Goal: Task Accomplishment & Management: Use online tool/utility

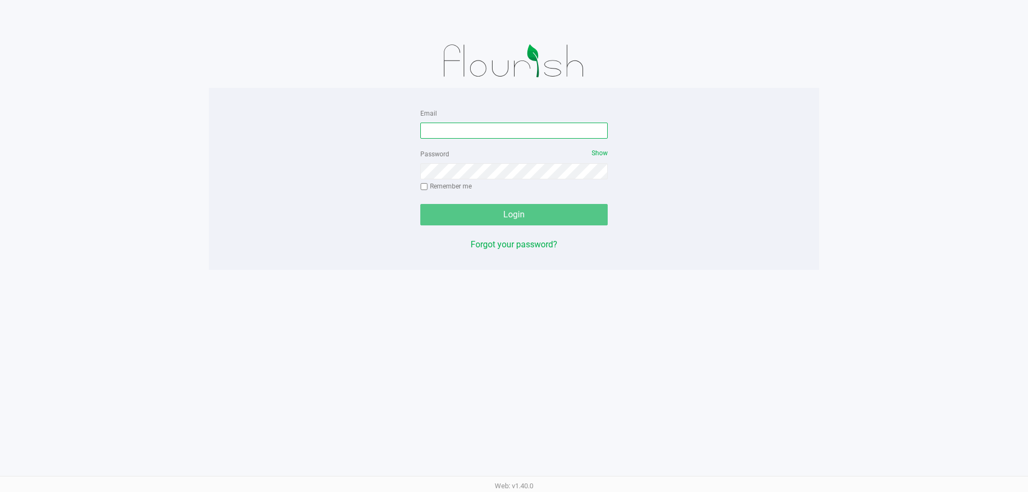
click at [496, 130] on input "Email" at bounding box center [513, 131] width 187 height 16
type input "amaines@liveparallel.com"
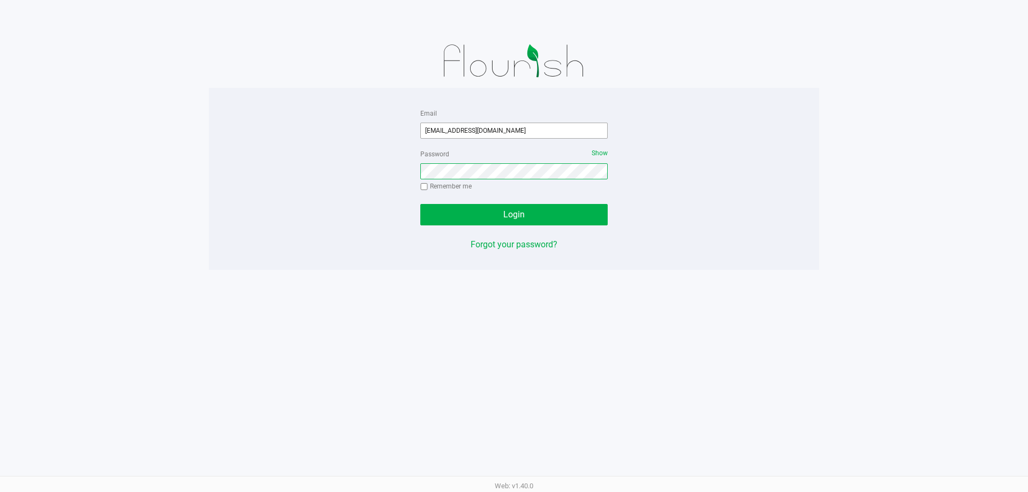
click at [420, 204] on button "Login" at bounding box center [513, 214] width 187 height 21
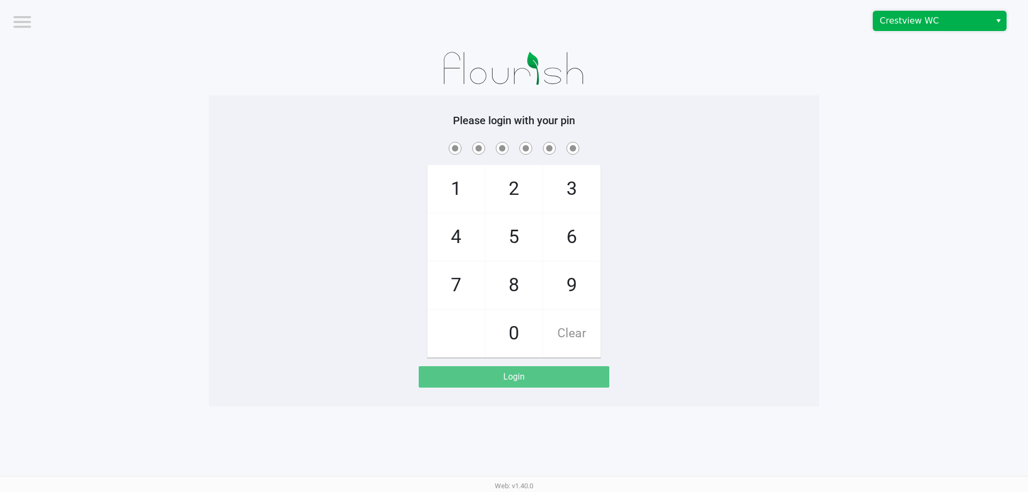
click at [899, 25] on span "Crestview WC" at bounding box center [932, 20] width 104 height 13
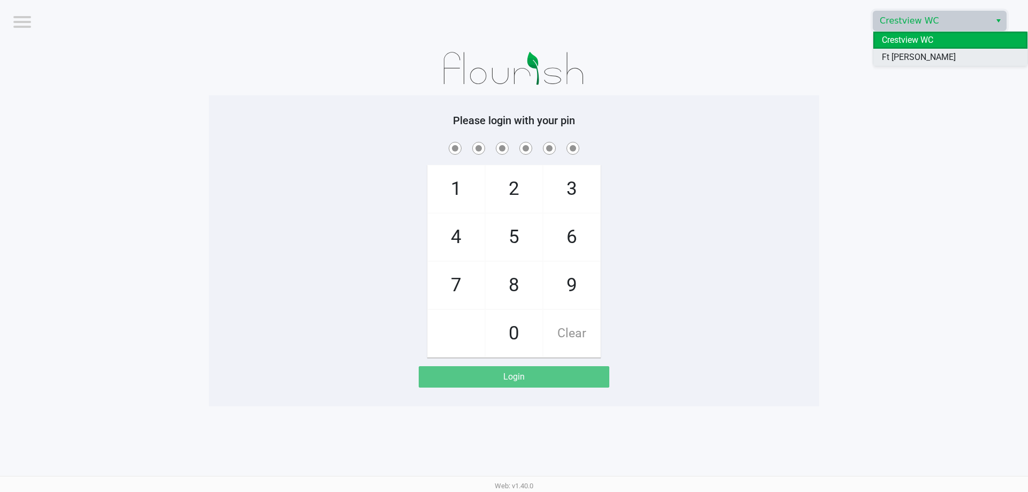
click at [905, 58] on span "Ft Walton Beach WC" at bounding box center [950, 64] width 137 height 26
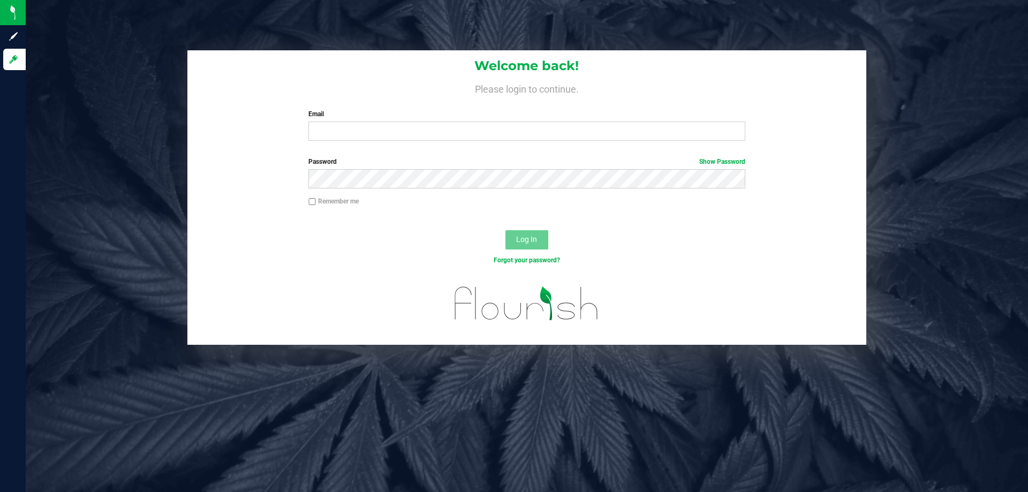
click at [391, 144] on div "Welcome back! Please login to continue. Email Required Please format your email…" at bounding box center [526, 99] width 679 height 99
click at [383, 133] on input "Email" at bounding box center [526, 131] width 436 height 19
type input "amaines@liveparallel.com"
click at [506, 230] on button "Log In" at bounding box center [527, 239] width 43 height 19
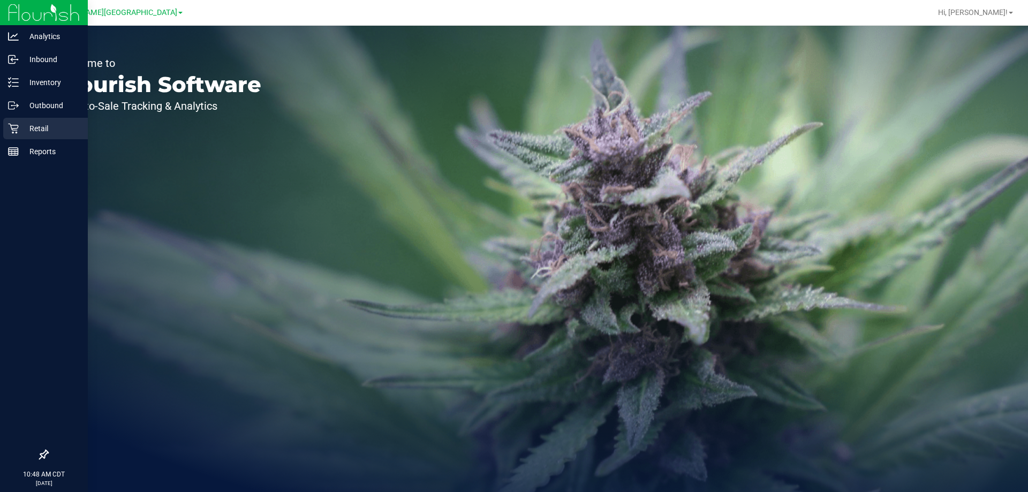
click at [26, 127] on p "Retail" at bounding box center [51, 128] width 64 height 13
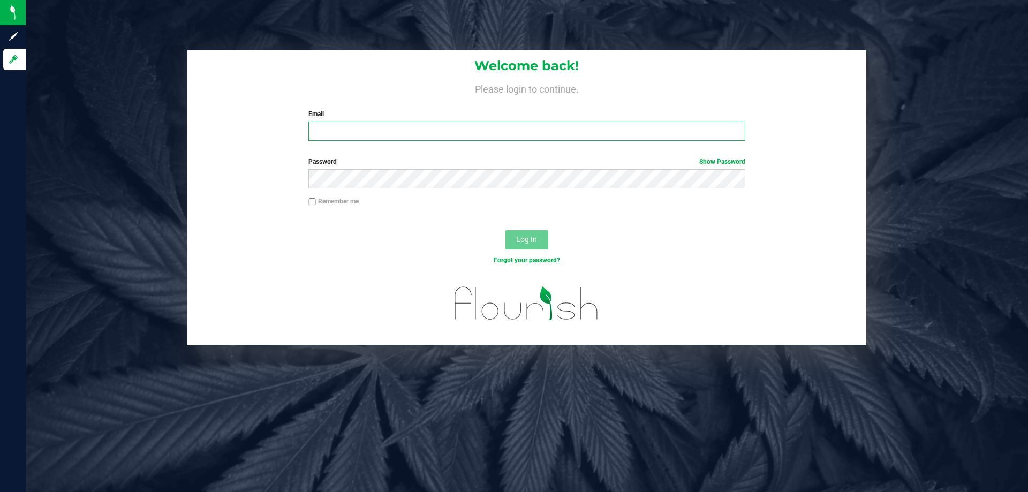
click at [346, 135] on input "Email" at bounding box center [526, 131] width 436 height 19
type input "[EMAIL_ADDRESS][DOMAIN_NAME]"
click at [506, 230] on button "Log In" at bounding box center [527, 239] width 43 height 19
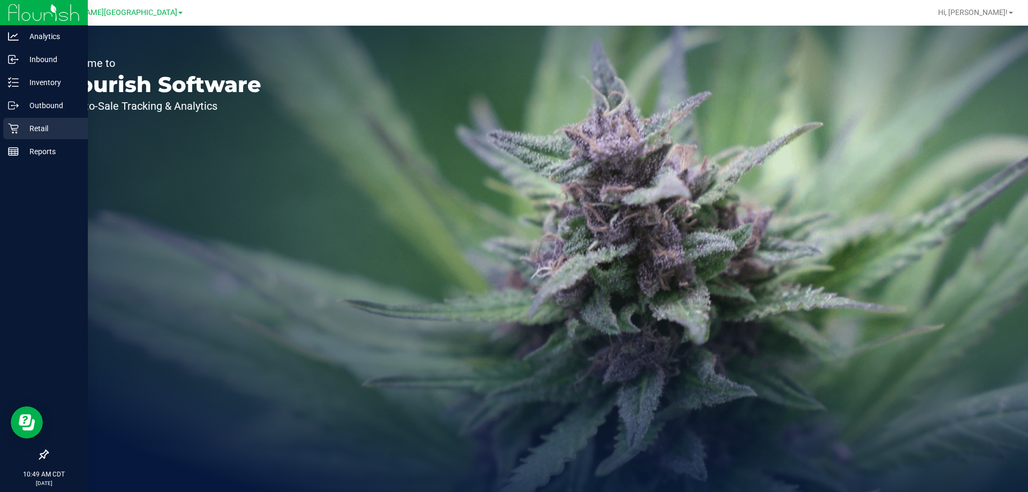
click at [36, 133] on p "Retail" at bounding box center [51, 128] width 64 height 13
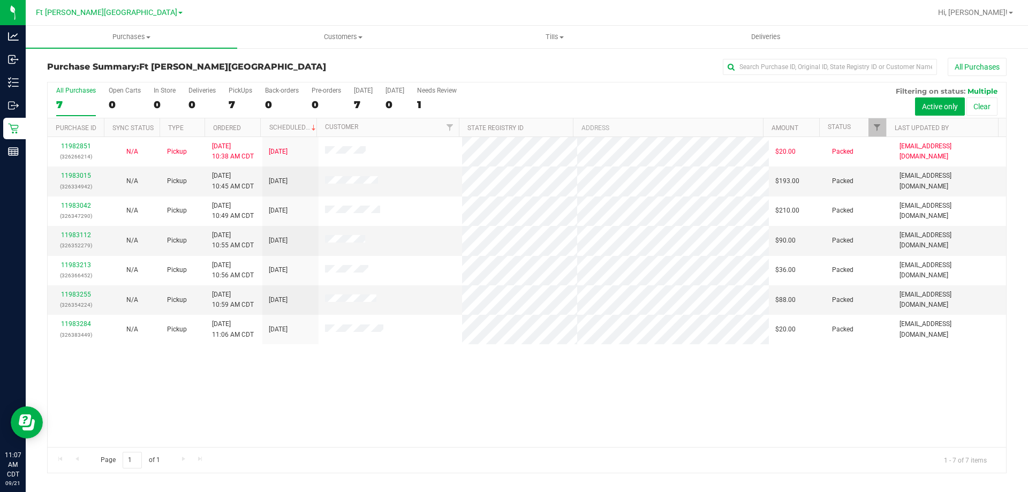
click at [642, 64] on div "All Purchases" at bounding box center [687, 67] width 640 height 18
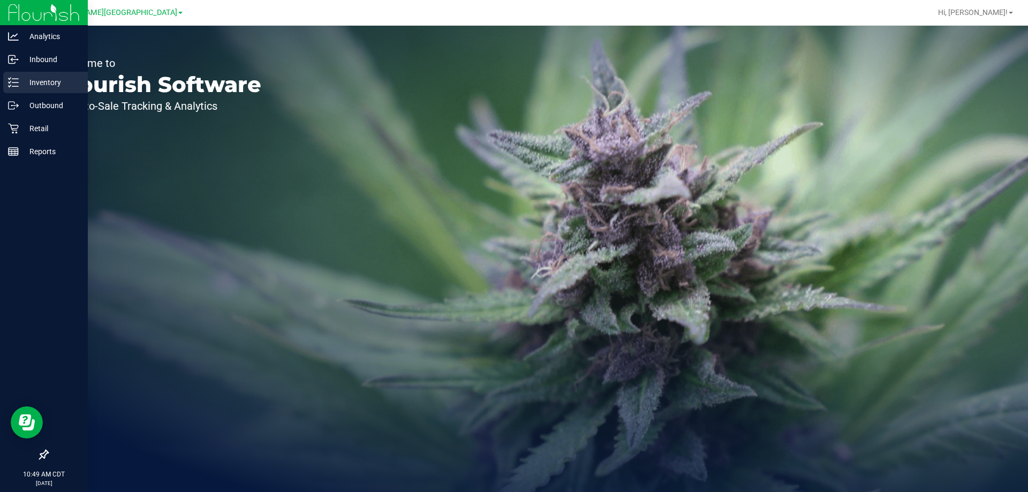
click at [54, 80] on p "Inventory" at bounding box center [51, 82] width 64 height 13
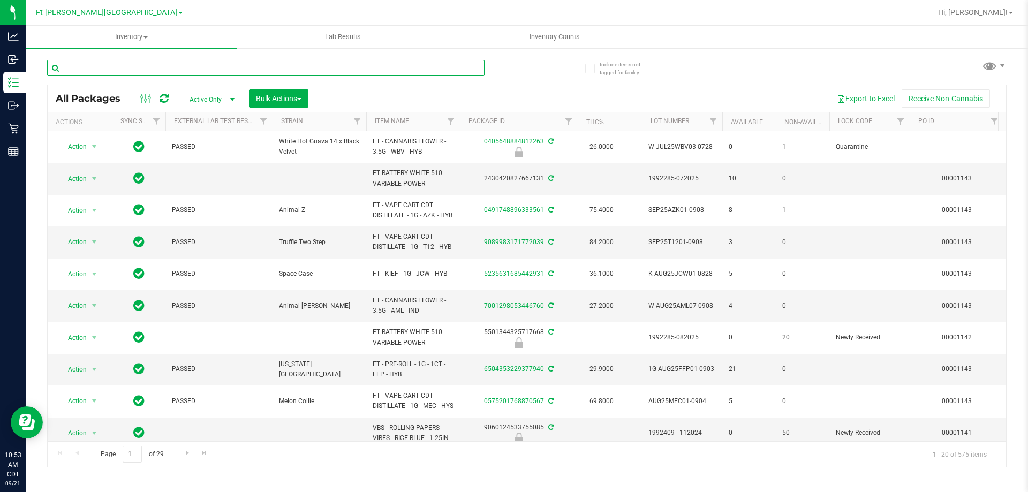
click at [230, 62] on input "text" at bounding box center [266, 68] width 438 height 16
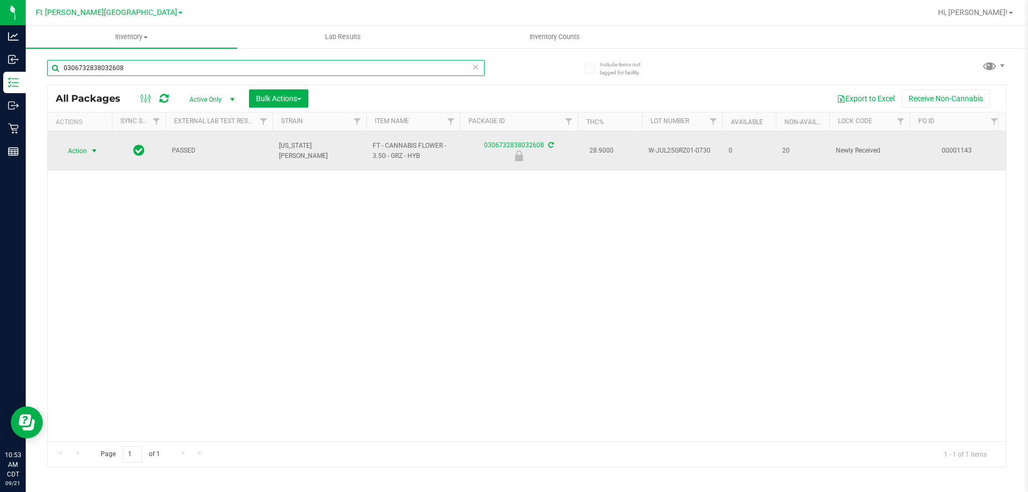
type input "0306732838032608"
click at [89, 149] on span "select" at bounding box center [94, 151] width 13 height 15
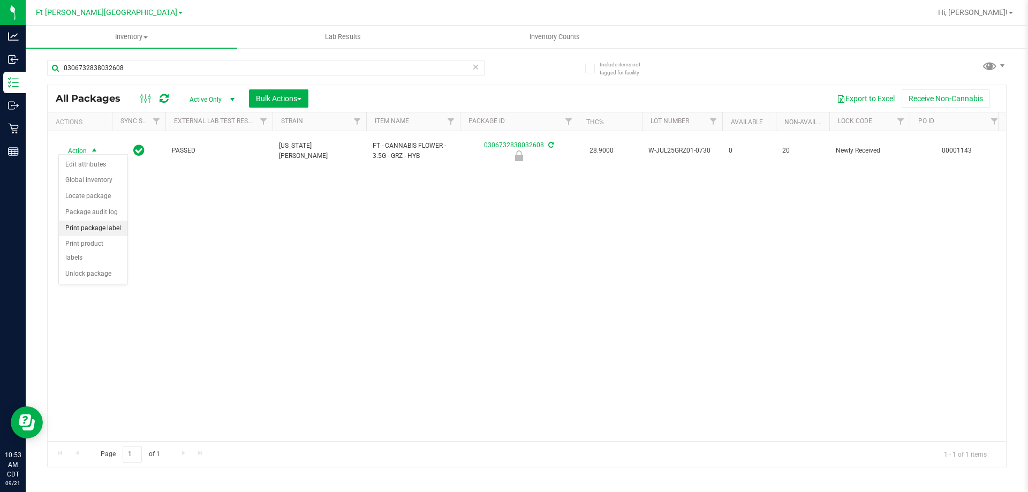
click at [93, 231] on li "Print package label" at bounding box center [93, 229] width 69 height 16
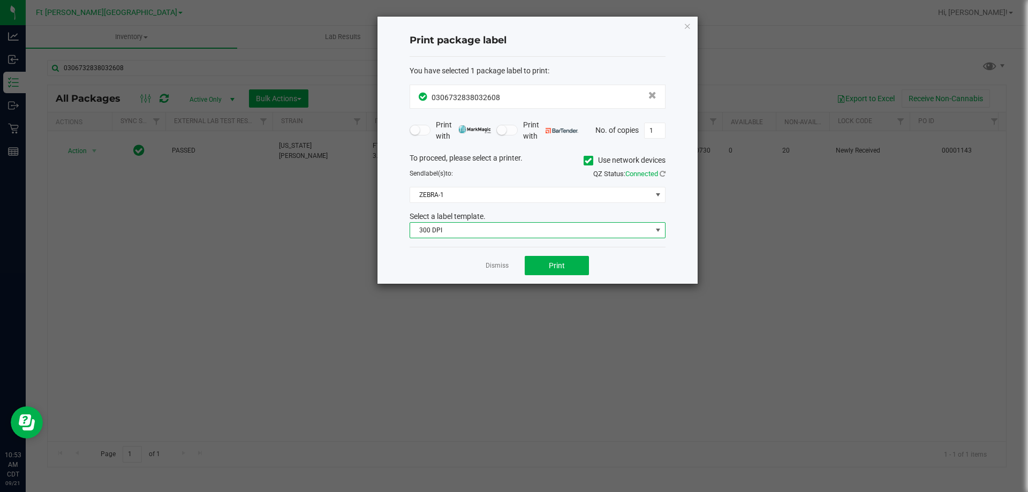
click at [497, 233] on span "300 DPI" at bounding box center [531, 230] width 242 height 15
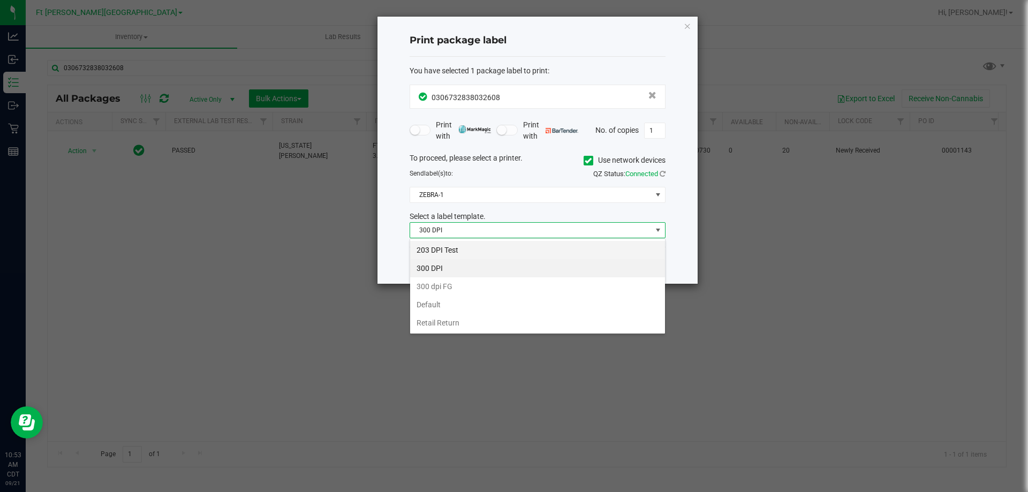
scroll to position [16, 256]
click at [461, 247] on li "203 DPI Test" at bounding box center [537, 250] width 255 height 18
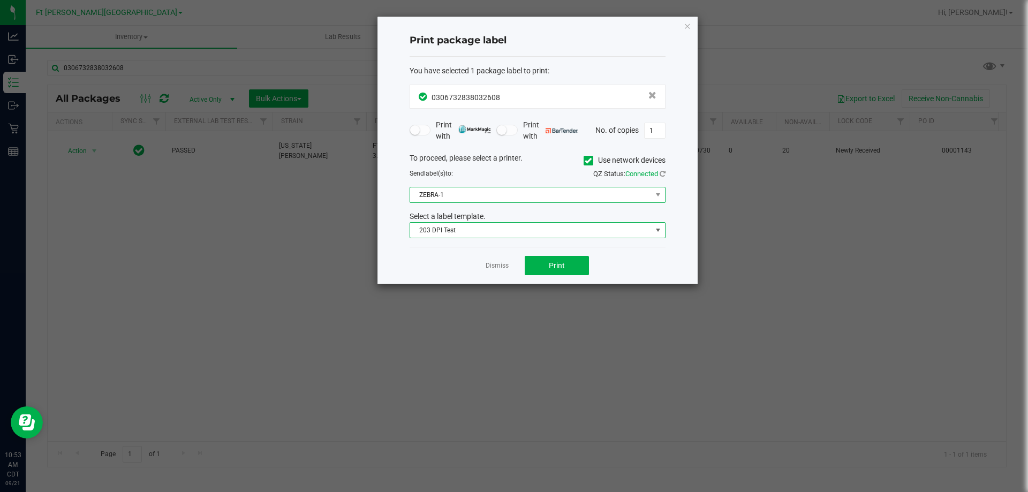
click at [447, 193] on span "ZEBRA-1" at bounding box center [531, 194] width 242 height 15
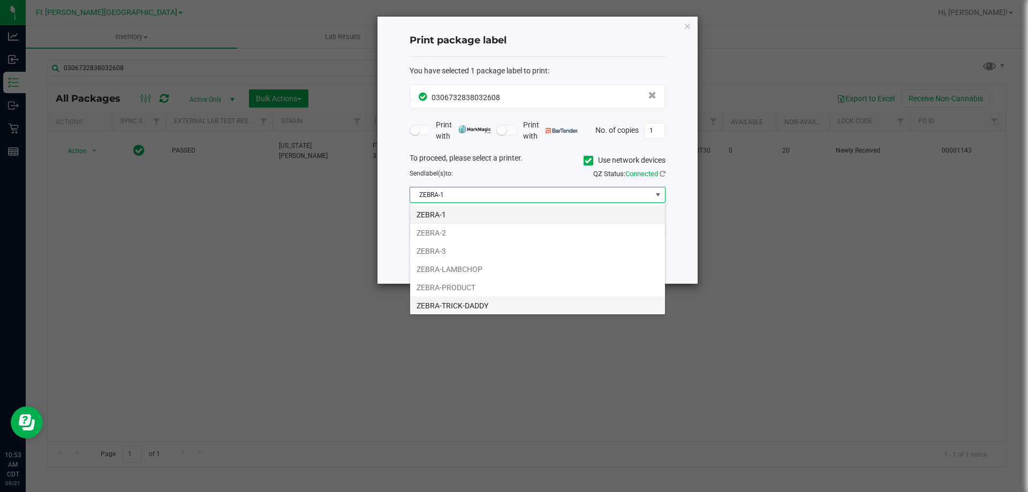
click at [475, 298] on li "ZEBRA-TRICK-DADDY" at bounding box center [537, 306] width 255 height 18
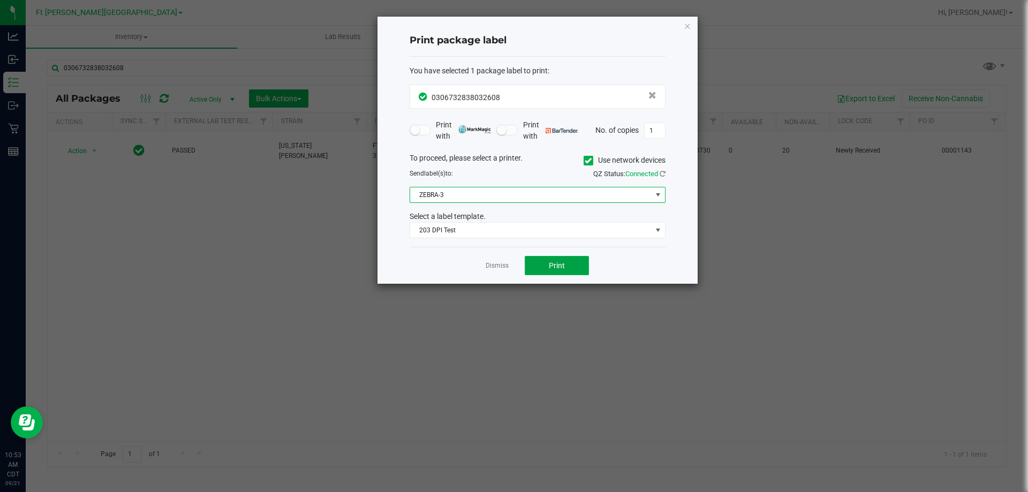
click at [577, 268] on button "Print" at bounding box center [557, 265] width 64 height 19
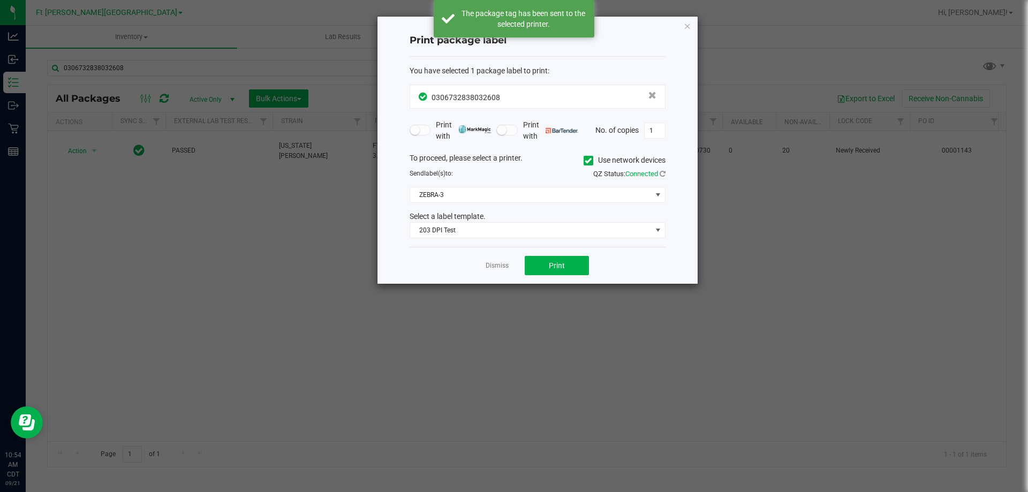
click at [493, 260] on app-cancel-button "Dismiss" at bounding box center [497, 265] width 23 height 11
click at [503, 263] on link "Dismiss" at bounding box center [497, 265] width 23 height 9
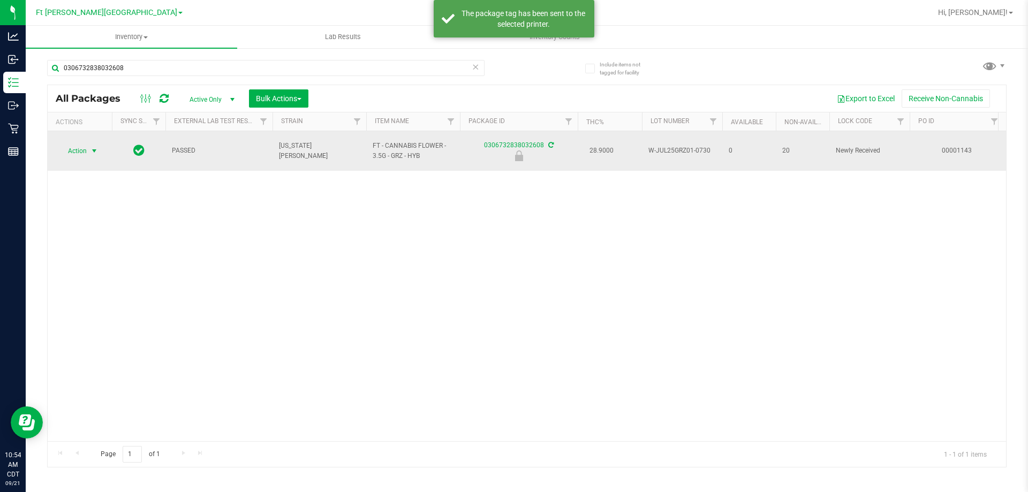
click at [78, 150] on span "Action" at bounding box center [72, 151] width 29 height 15
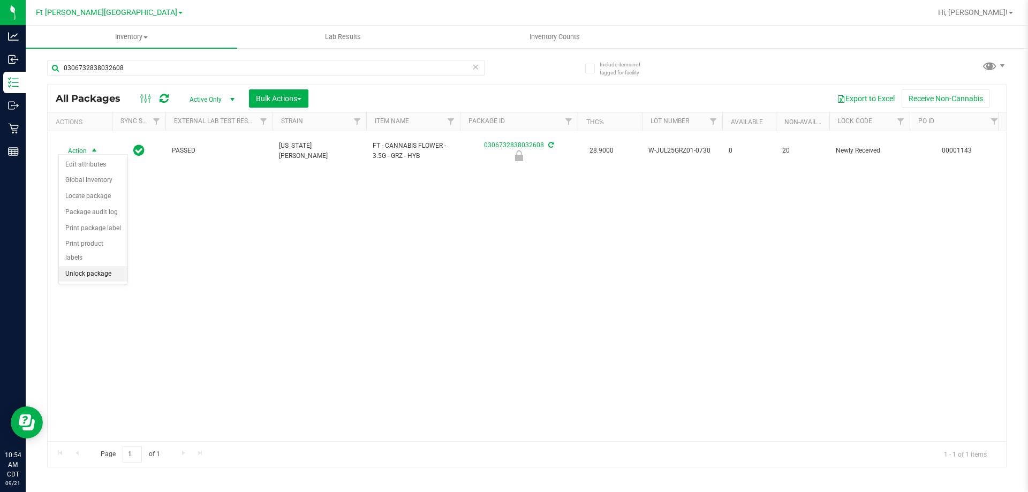
click at [93, 266] on li "Unlock package" at bounding box center [93, 274] width 69 height 16
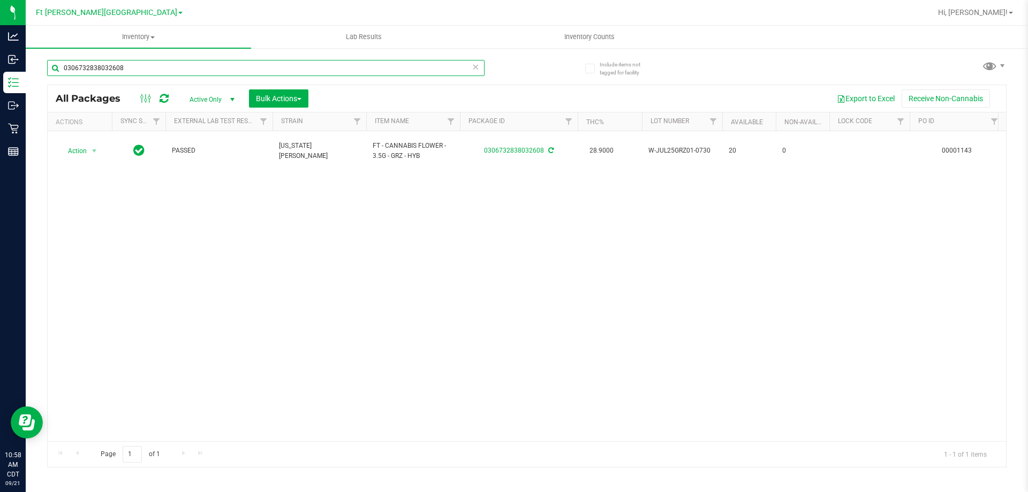
drag, startPoint x: 146, startPoint y: 68, endPoint x: 96, endPoint y: 64, distance: 50.5
click at [96, 64] on input "0306732838032608" at bounding box center [266, 68] width 438 height 16
type input "0"
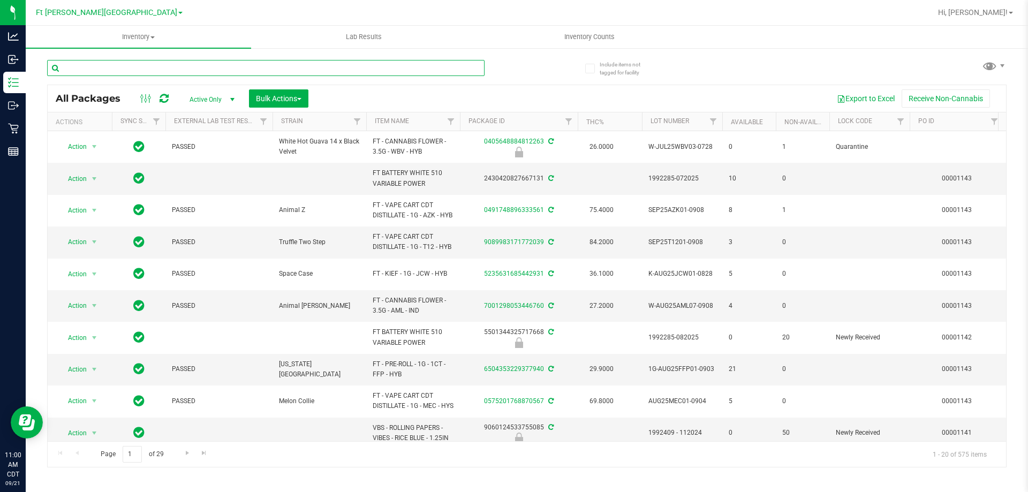
click at [144, 67] on input "text" at bounding box center [266, 68] width 438 height 16
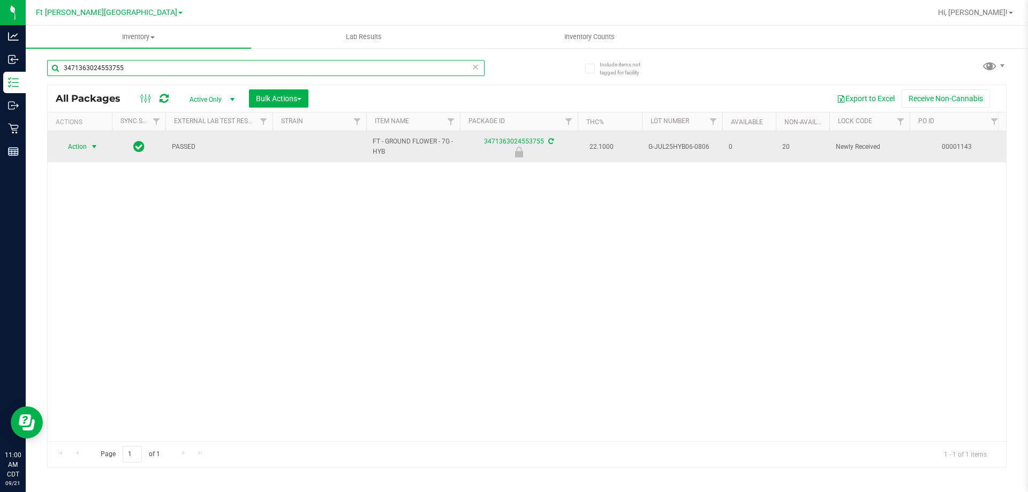
type input "3471363024553755"
click at [80, 145] on span "Action" at bounding box center [72, 146] width 29 height 15
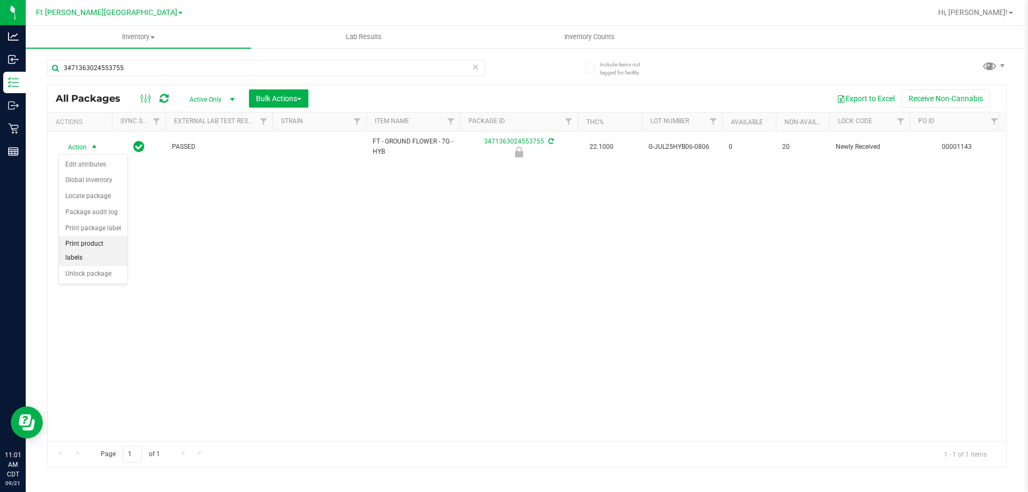
click at [118, 243] on li "Print product labels" at bounding box center [93, 250] width 69 height 29
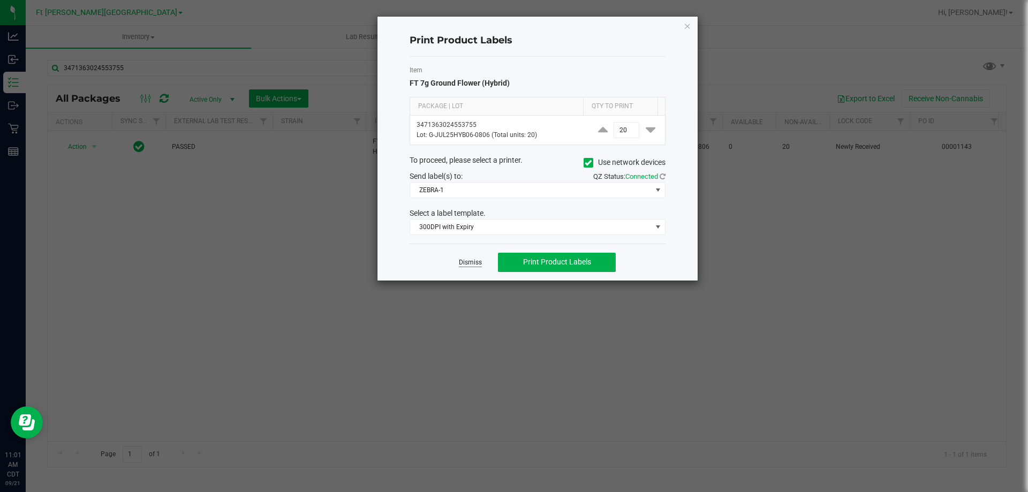
click at [476, 258] on link "Dismiss" at bounding box center [470, 262] width 23 height 9
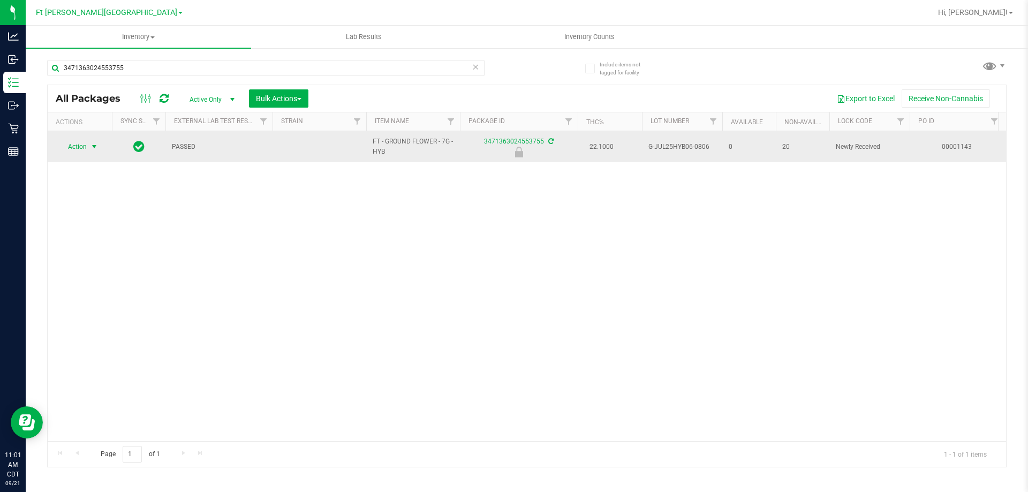
click at [78, 145] on span "Action" at bounding box center [72, 146] width 29 height 15
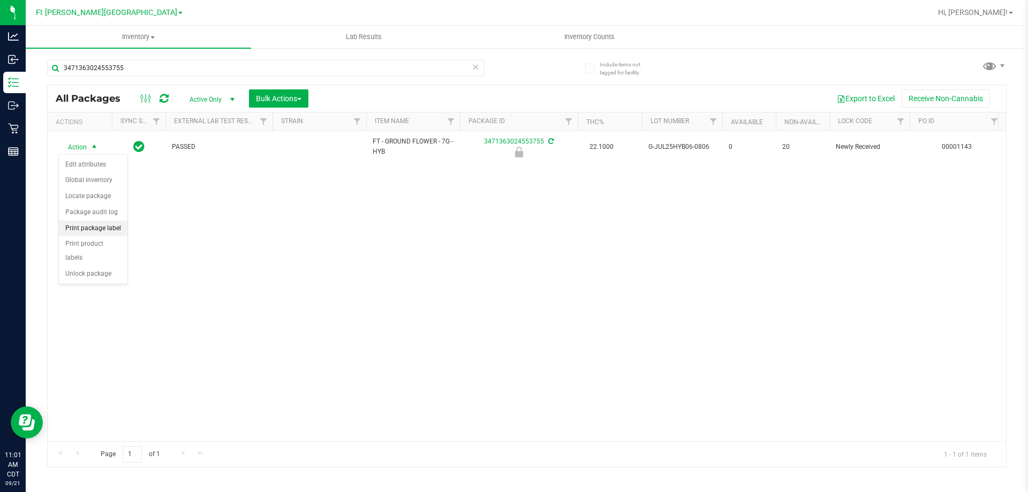
click at [116, 228] on li "Print package label" at bounding box center [93, 229] width 69 height 16
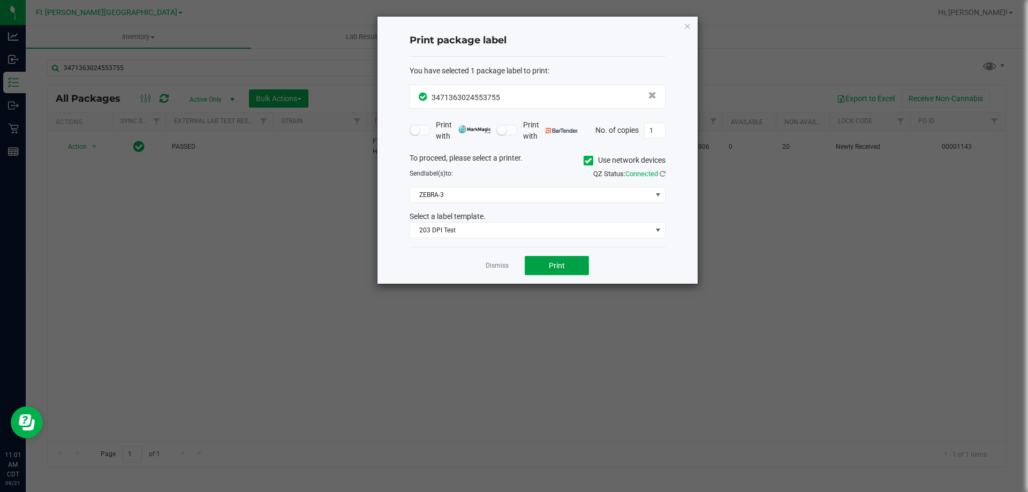
click at [562, 259] on button "Print" at bounding box center [557, 265] width 64 height 19
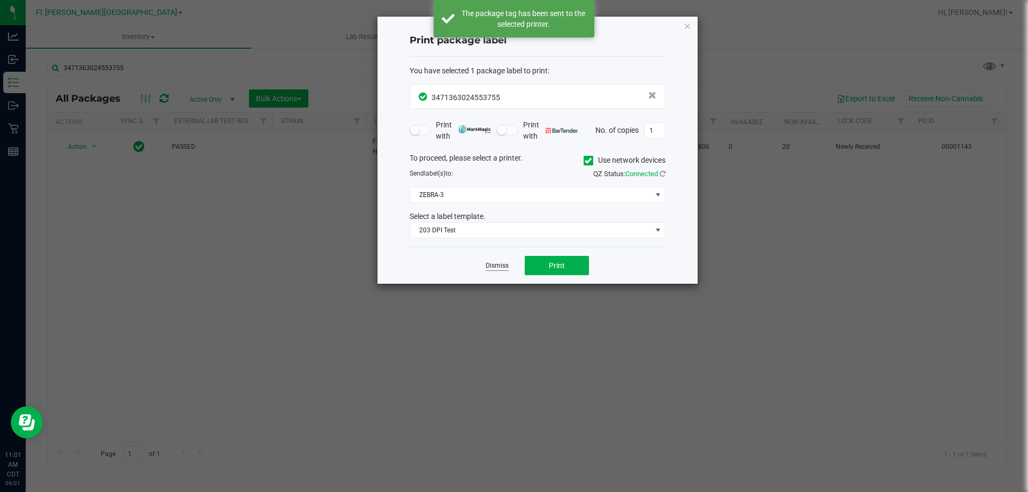
click at [503, 269] on link "Dismiss" at bounding box center [497, 265] width 23 height 9
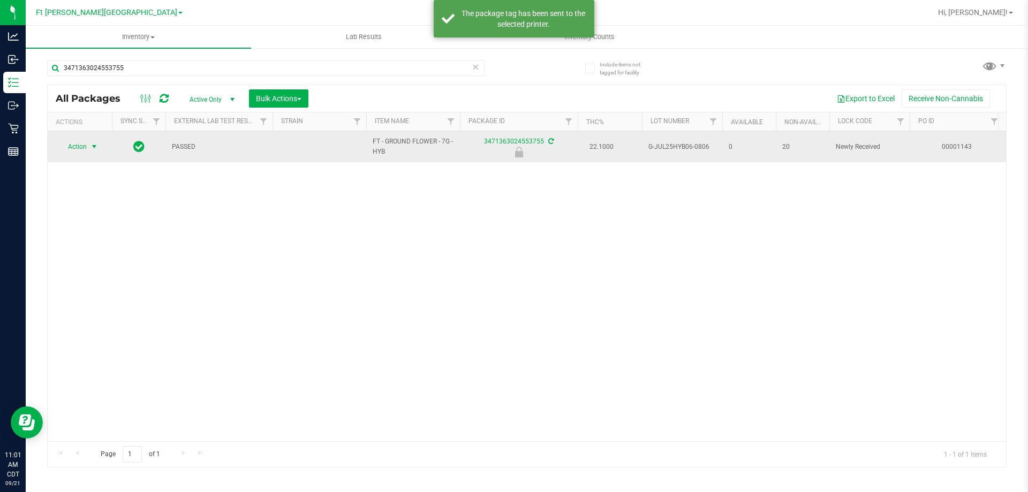
click at [75, 148] on span "Action" at bounding box center [72, 146] width 29 height 15
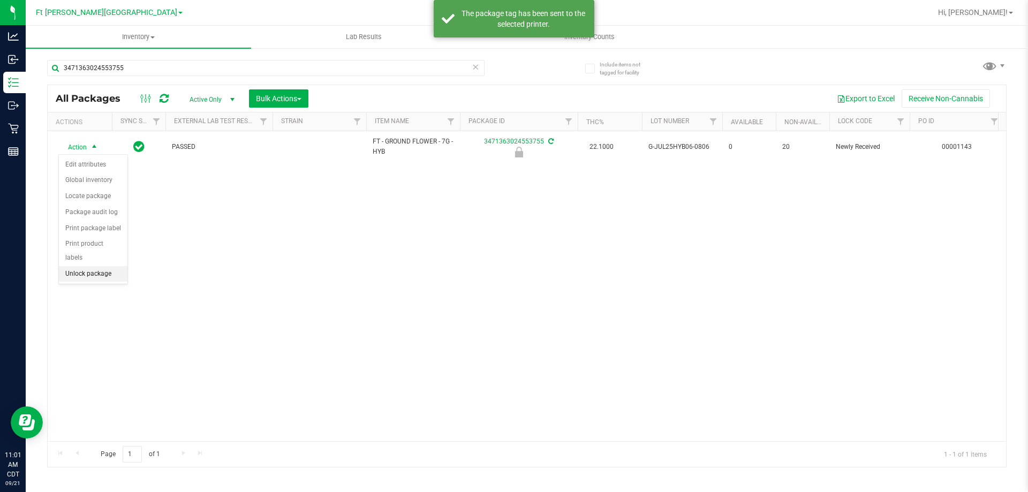
click at [99, 266] on li "Unlock package" at bounding box center [93, 274] width 69 height 16
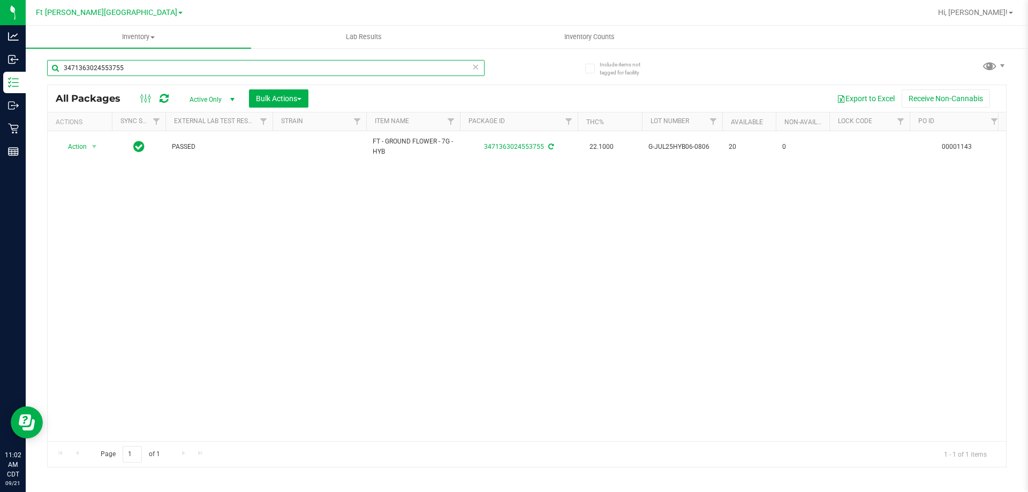
drag, startPoint x: 125, startPoint y: 69, endPoint x: 49, endPoint y: 74, distance: 76.3
click at [47, 73] on input "3471363024553755" at bounding box center [266, 68] width 438 height 16
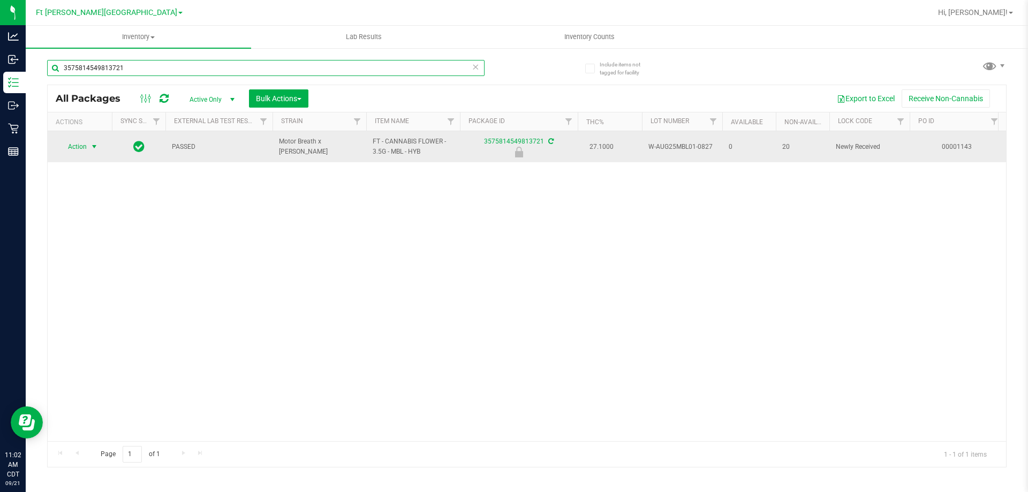
type input "3575814549813721"
click at [88, 147] on span "select" at bounding box center [94, 146] width 13 height 15
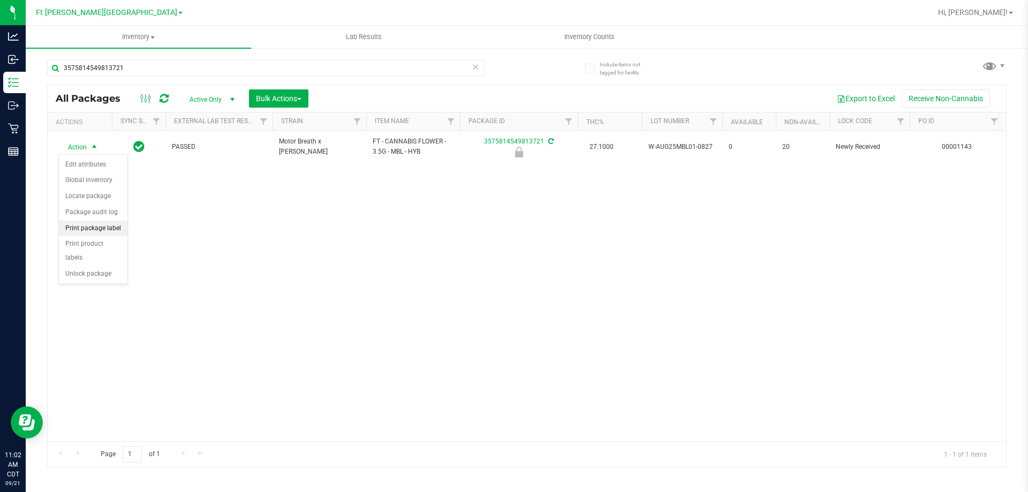
click at [111, 227] on li "Print package label" at bounding box center [93, 229] width 69 height 16
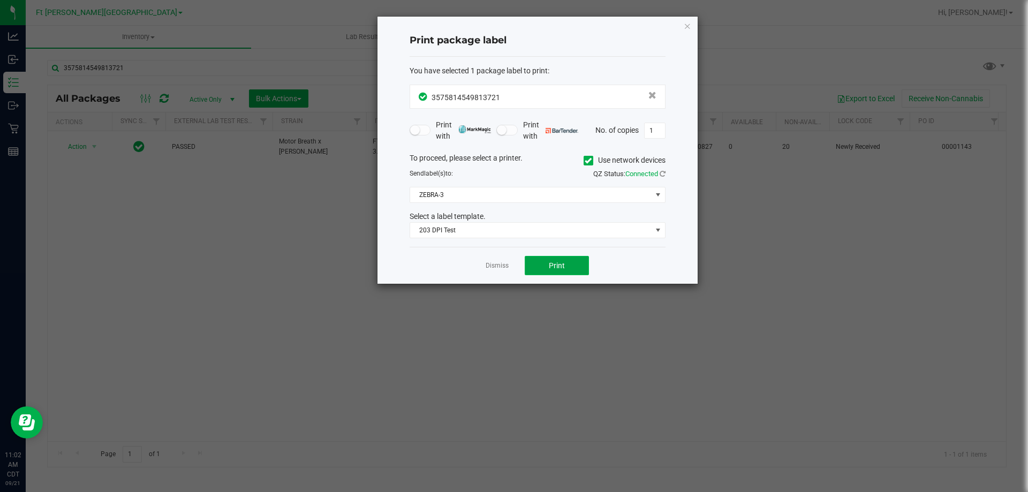
click at [576, 266] on button "Print" at bounding box center [557, 265] width 64 height 19
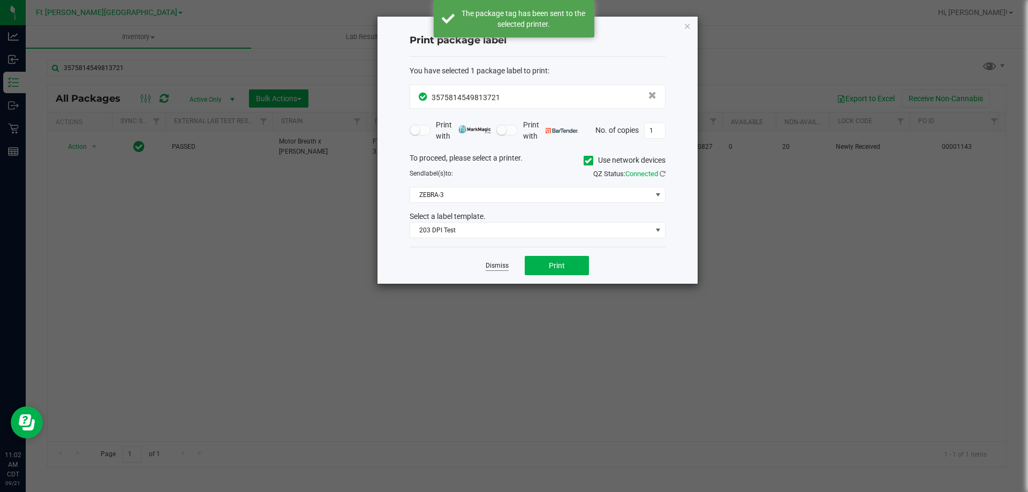
click at [499, 265] on link "Dismiss" at bounding box center [497, 265] width 23 height 9
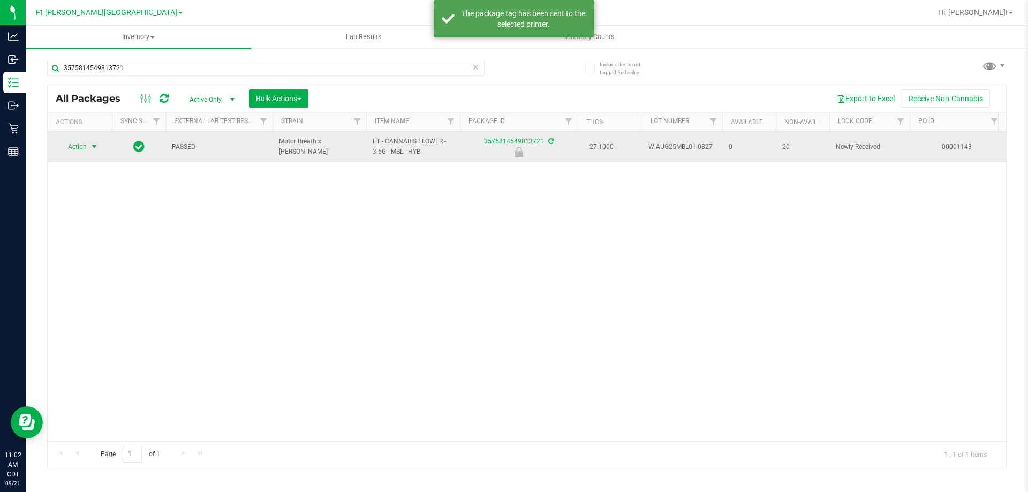
click at [82, 147] on span "Action" at bounding box center [72, 146] width 29 height 15
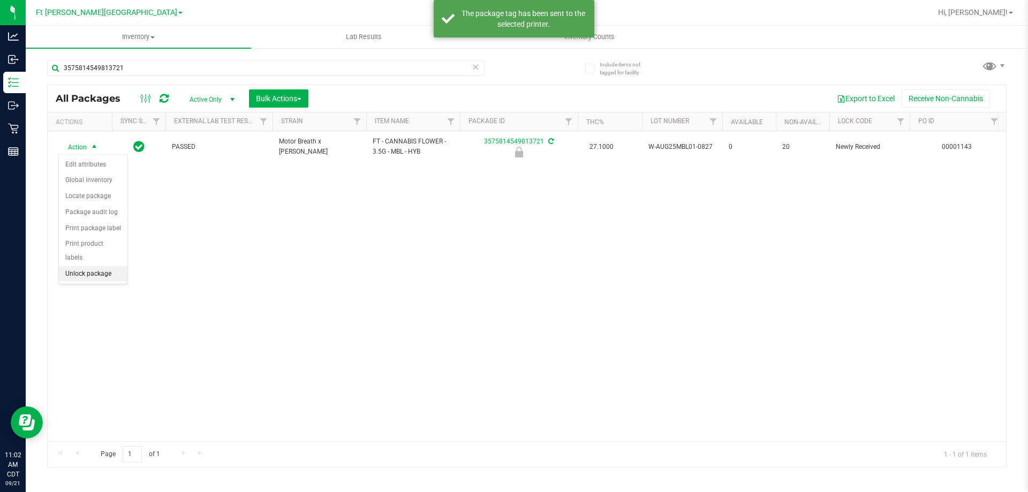
click at [97, 266] on li "Unlock package" at bounding box center [93, 274] width 69 height 16
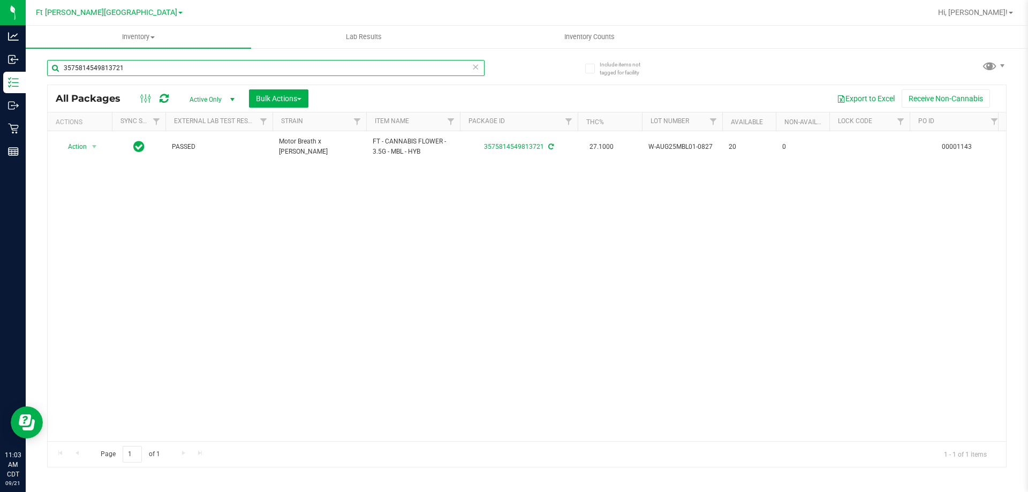
click at [122, 67] on input "3575814549813721" at bounding box center [266, 68] width 438 height 16
type input "3"
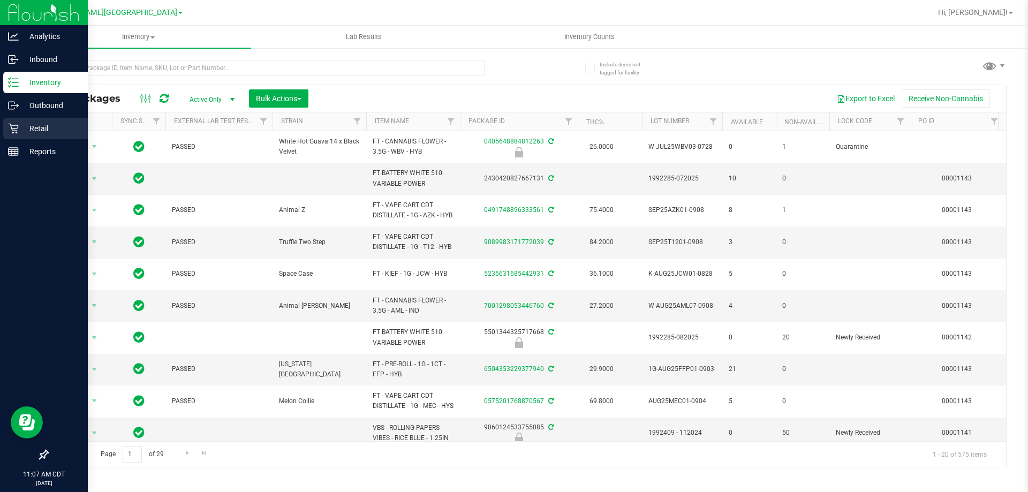
click at [38, 131] on p "Retail" at bounding box center [51, 128] width 64 height 13
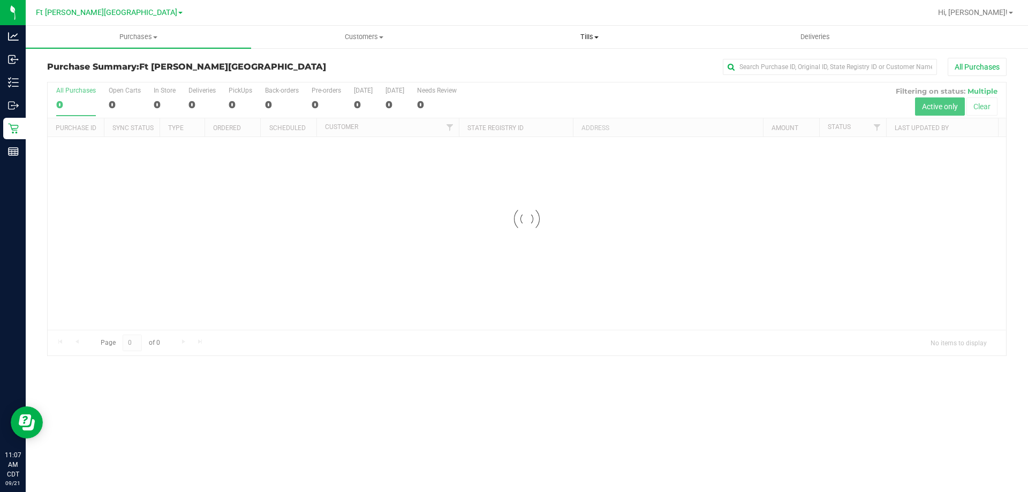
click at [581, 36] on span "Tills" at bounding box center [589, 37] width 224 height 10
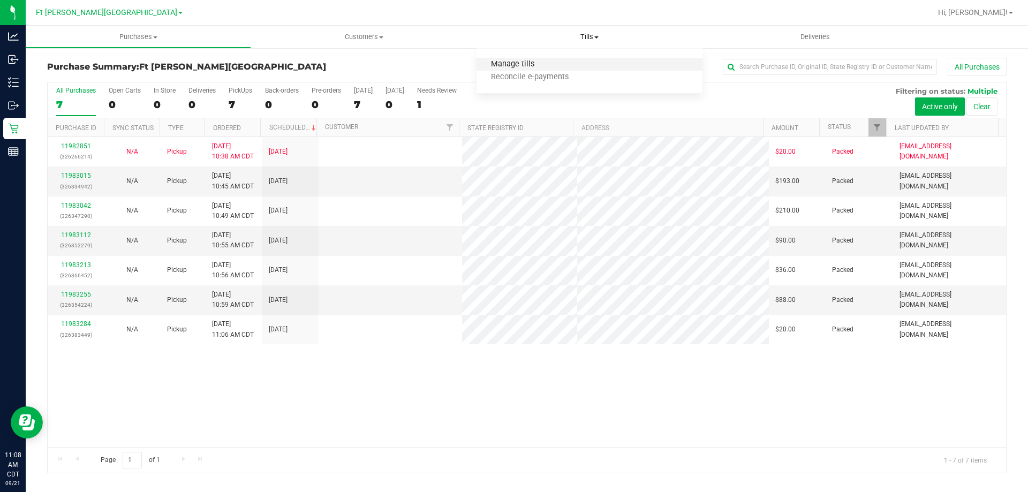
click at [514, 65] on span "Manage tills" at bounding box center [513, 64] width 72 height 9
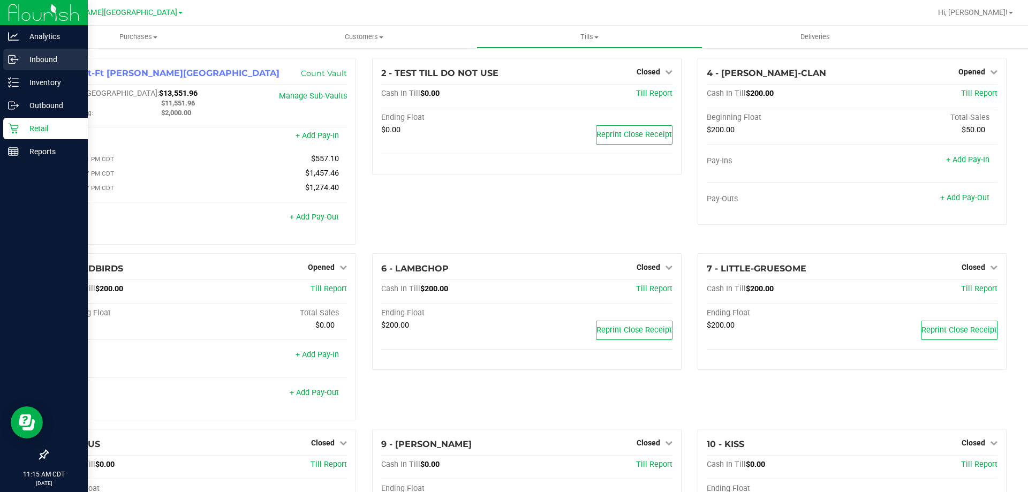
click at [36, 62] on p "Inbound" at bounding box center [51, 59] width 64 height 13
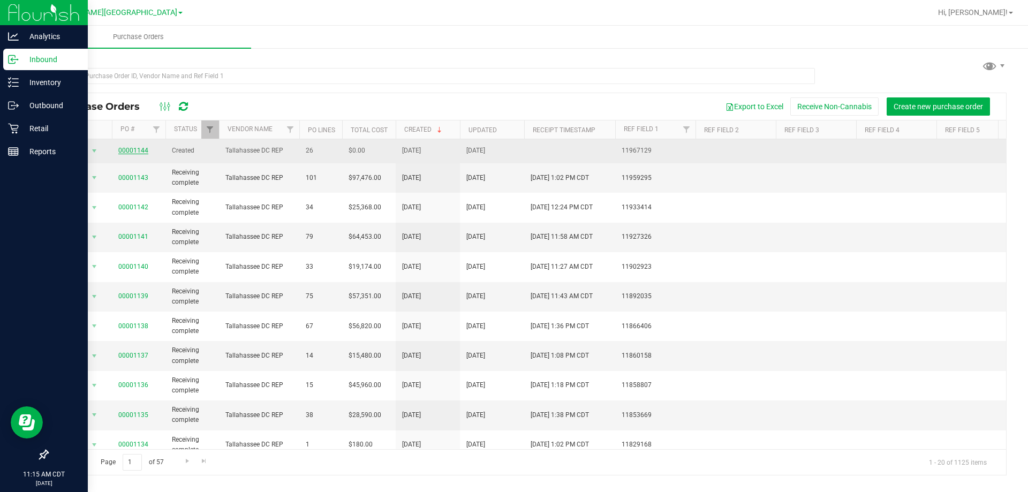
click at [127, 152] on link "00001144" at bounding box center [133, 150] width 30 height 7
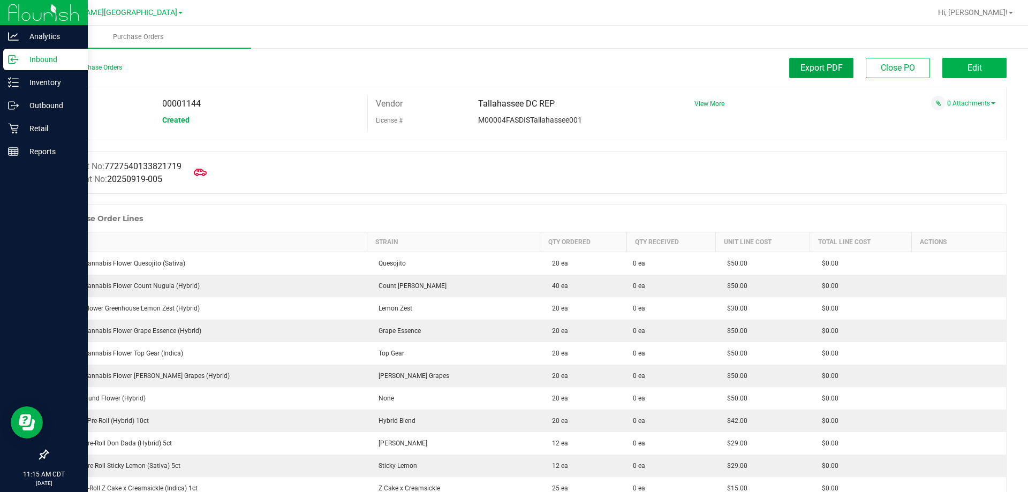
click at [839, 69] on button "Export PDF" at bounding box center [821, 68] width 64 height 20
